Goal: Information Seeking & Learning: Learn about a topic

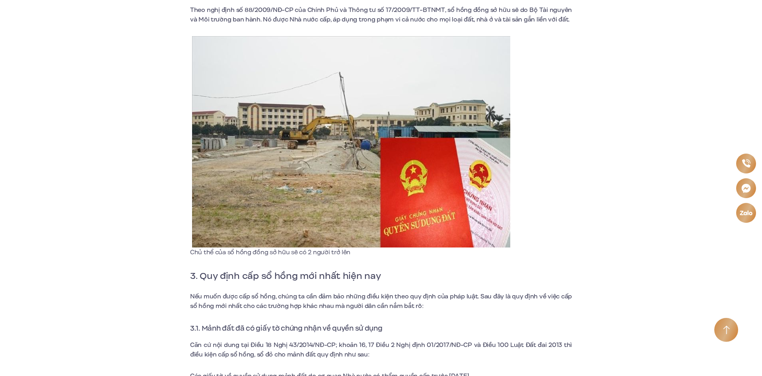
scroll to position [1472, 0]
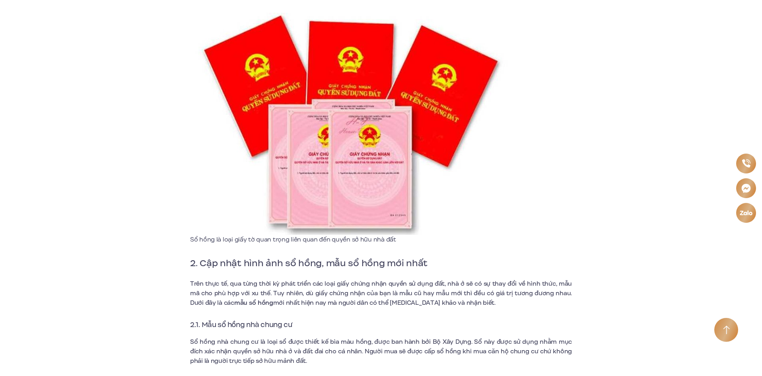
scroll to position [477, 0]
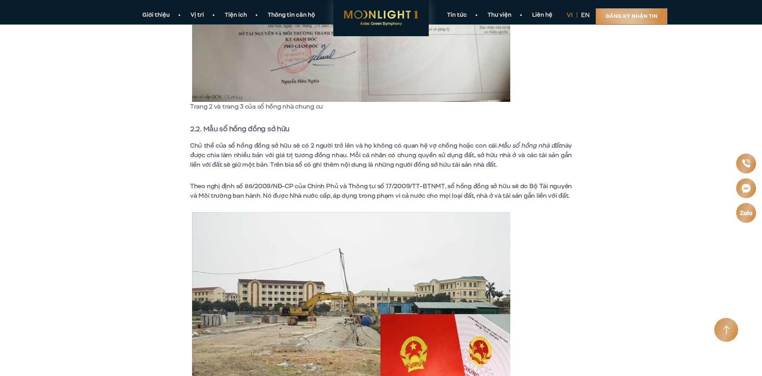
scroll to position [1154, 0]
